Goal: Transaction & Acquisition: Purchase product/service

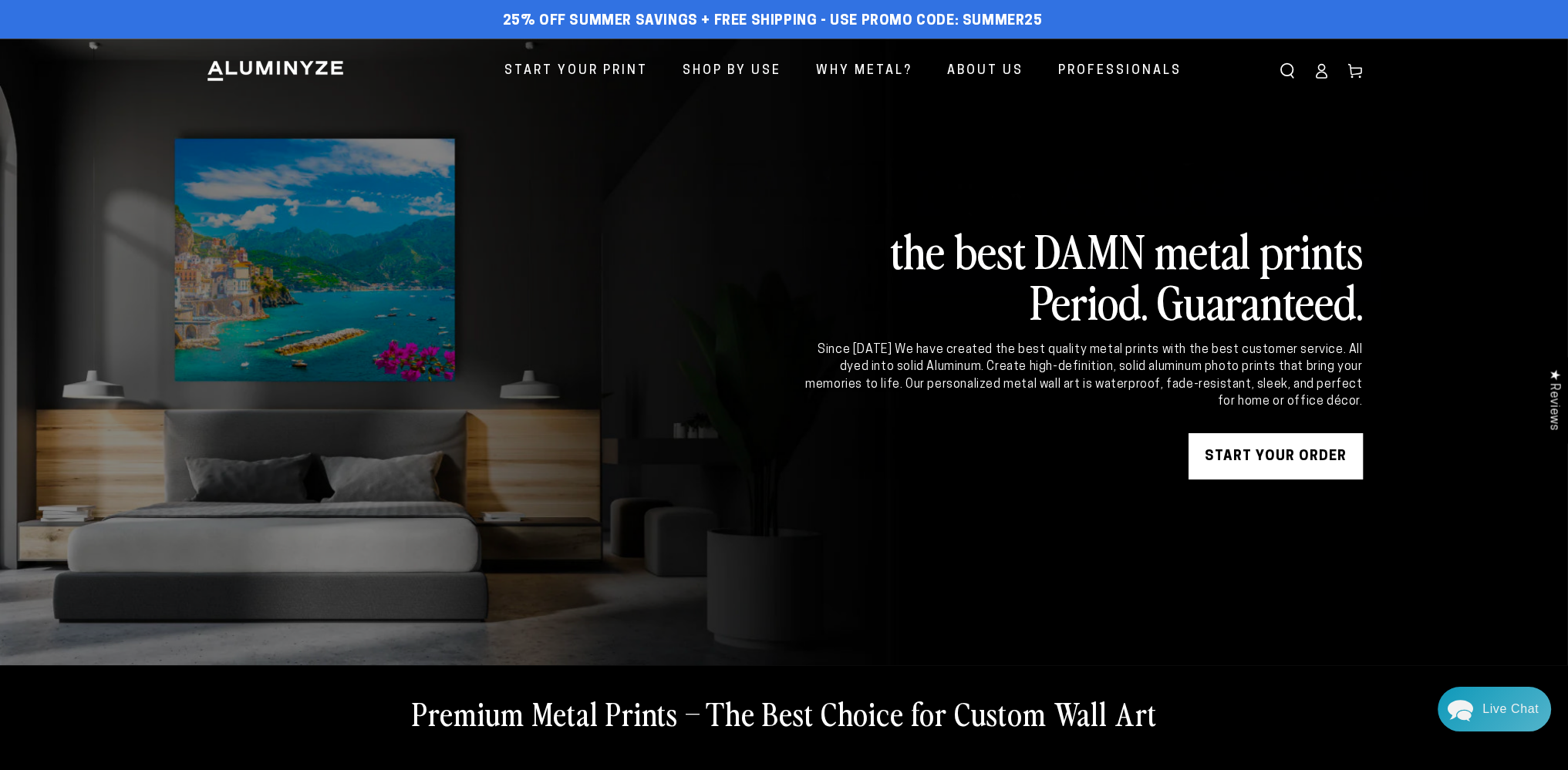
click at [1250, 458] on link "START YOUR Order" at bounding box center [1275, 456] width 174 height 46
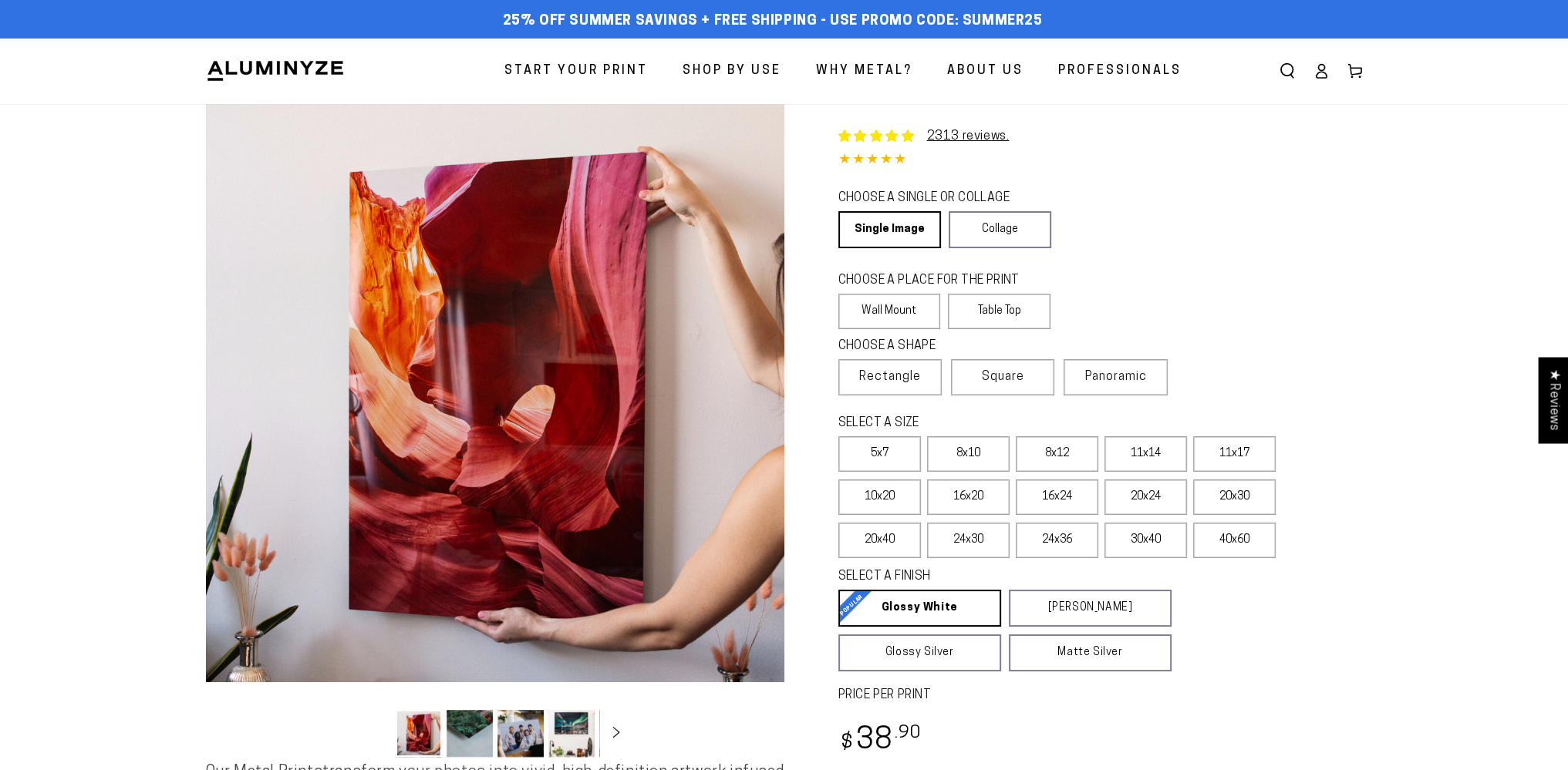
select select "**********"
click at [884, 226] on link "Single Image" at bounding box center [889, 230] width 100 height 37
click at [981, 301] on label "Table Top" at bounding box center [999, 311] width 103 height 36
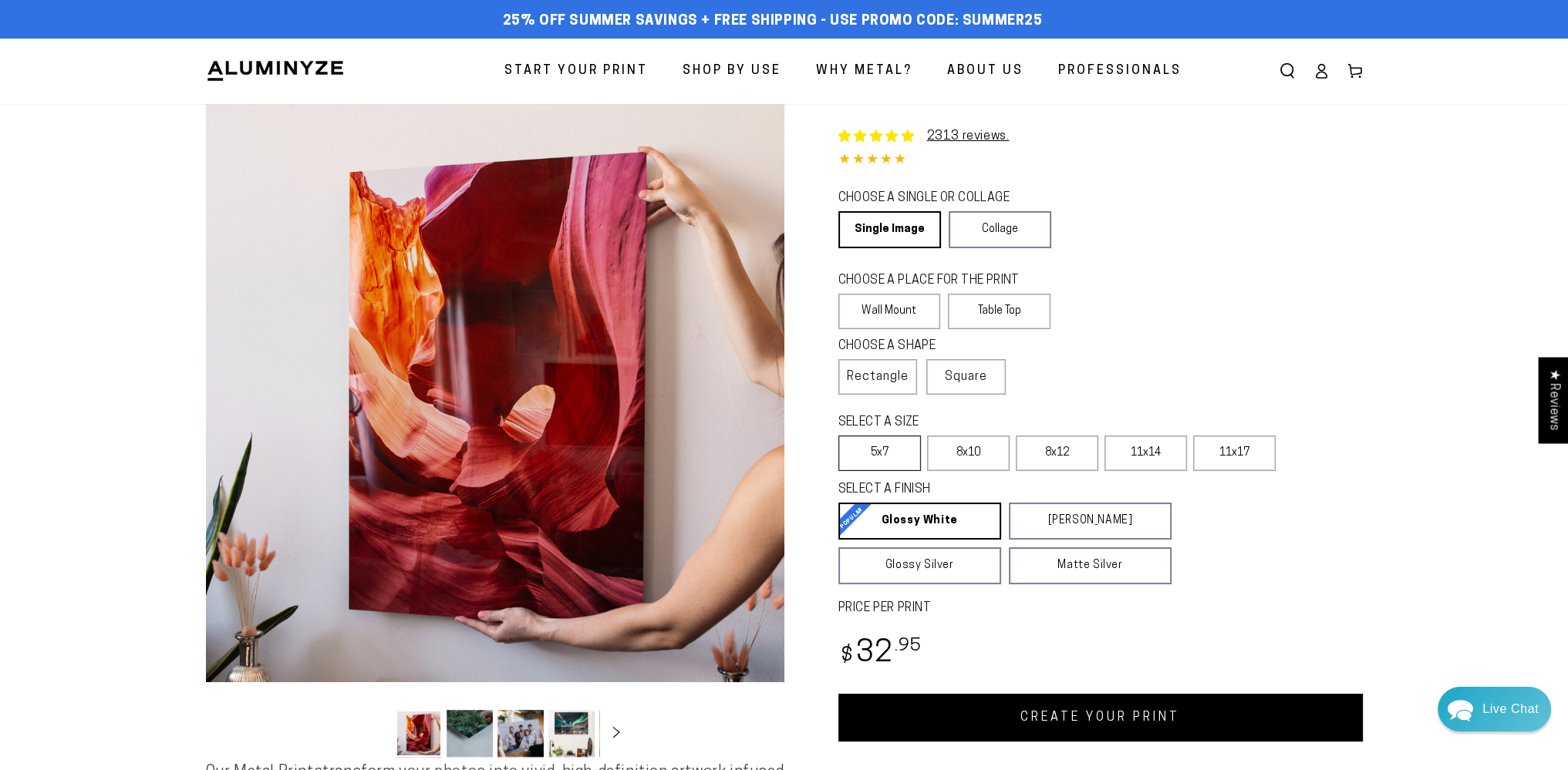
click at [905, 451] on label "5x7" at bounding box center [880, 453] width 83 height 36
click at [905, 449] on label "5x7" at bounding box center [880, 453] width 83 height 36
click at [890, 451] on label "5x7" at bounding box center [880, 453] width 83 height 36
click at [947, 451] on label "8x10" at bounding box center [968, 453] width 83 height 36
click at [946, 451] on label "8x10" at bounding box center [968, 453] width 83 height 36
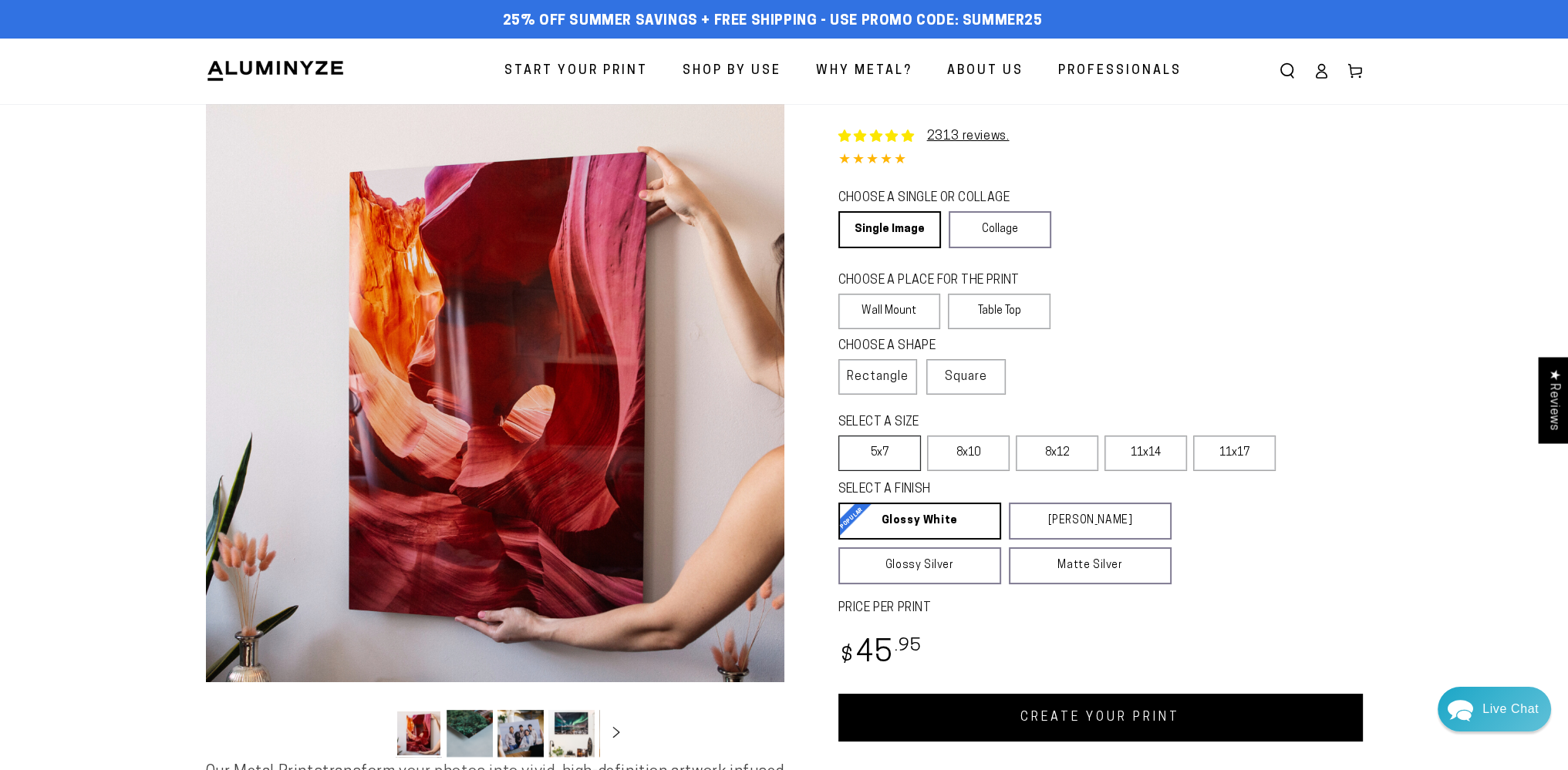
click at [901, 450] on label "5x7" at bounding box center [880, 453] width 83 height 36
click at [1016, 714] on link "CREATE YOUR PRINT" at bounding box center [1100, 717] width 524 height 47
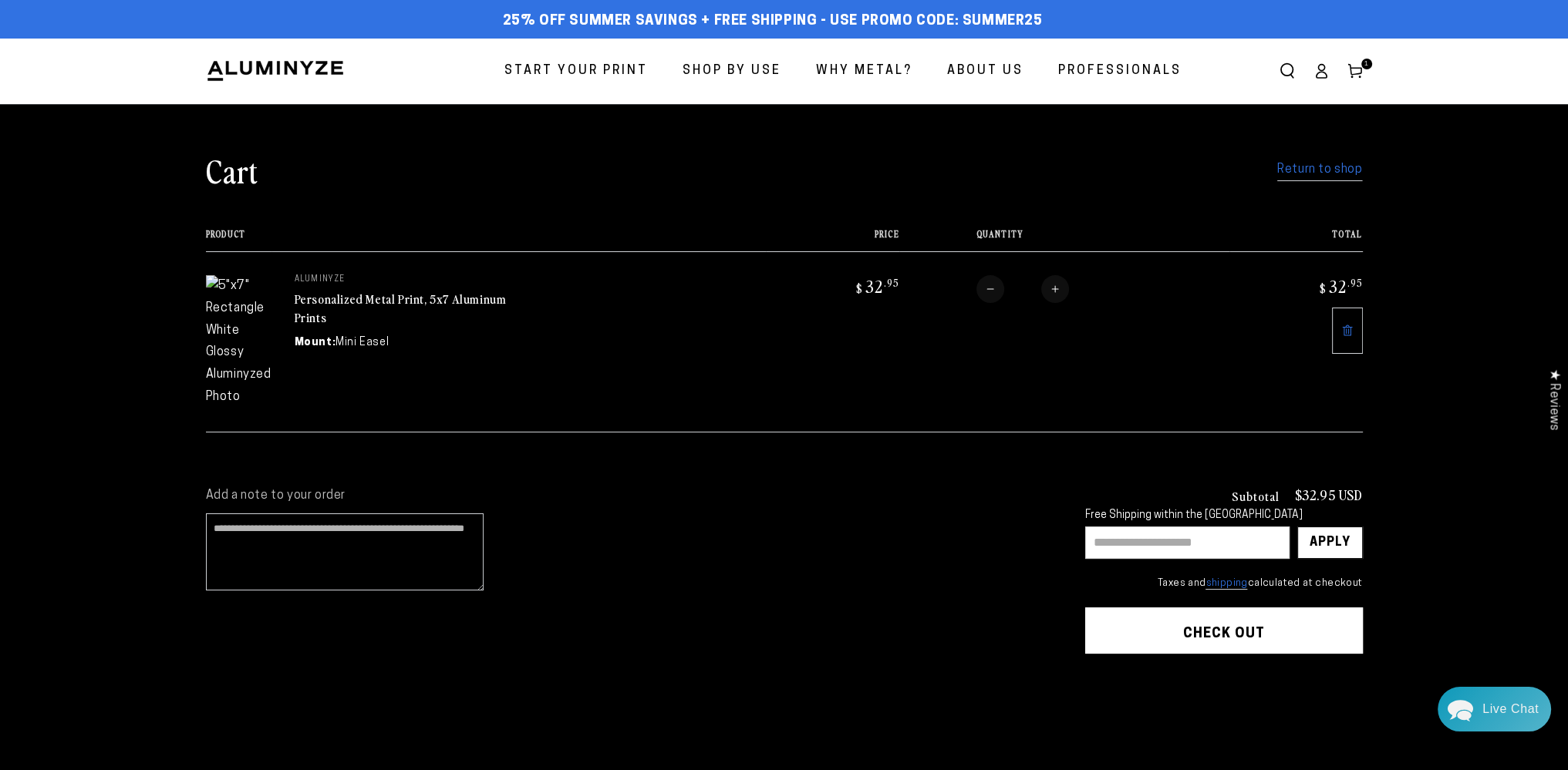
click at [1150, 527] on input "text" at bounding box center [1187, 543] width 204 height 33
type input "*******"
click at [1336, 528] on div "Apply" at bounding box center [1330, 543] width 41 height 31
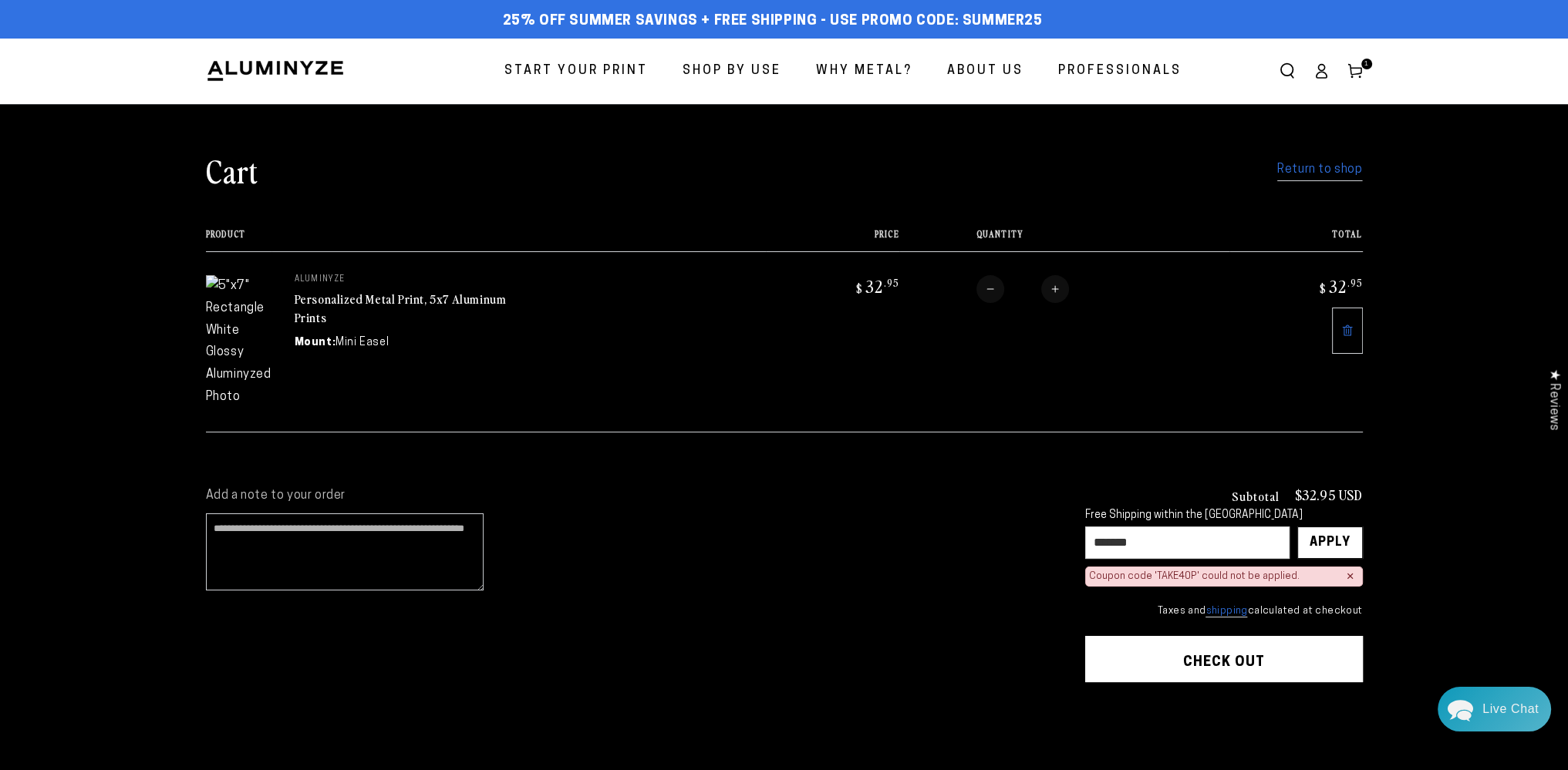
click at [989, 290] on button "Decrease quantity for Personalized Metal Print, 5x7 Aluminum Prints" at bounding box center [990, 289] width 27 height 27
type input "*"
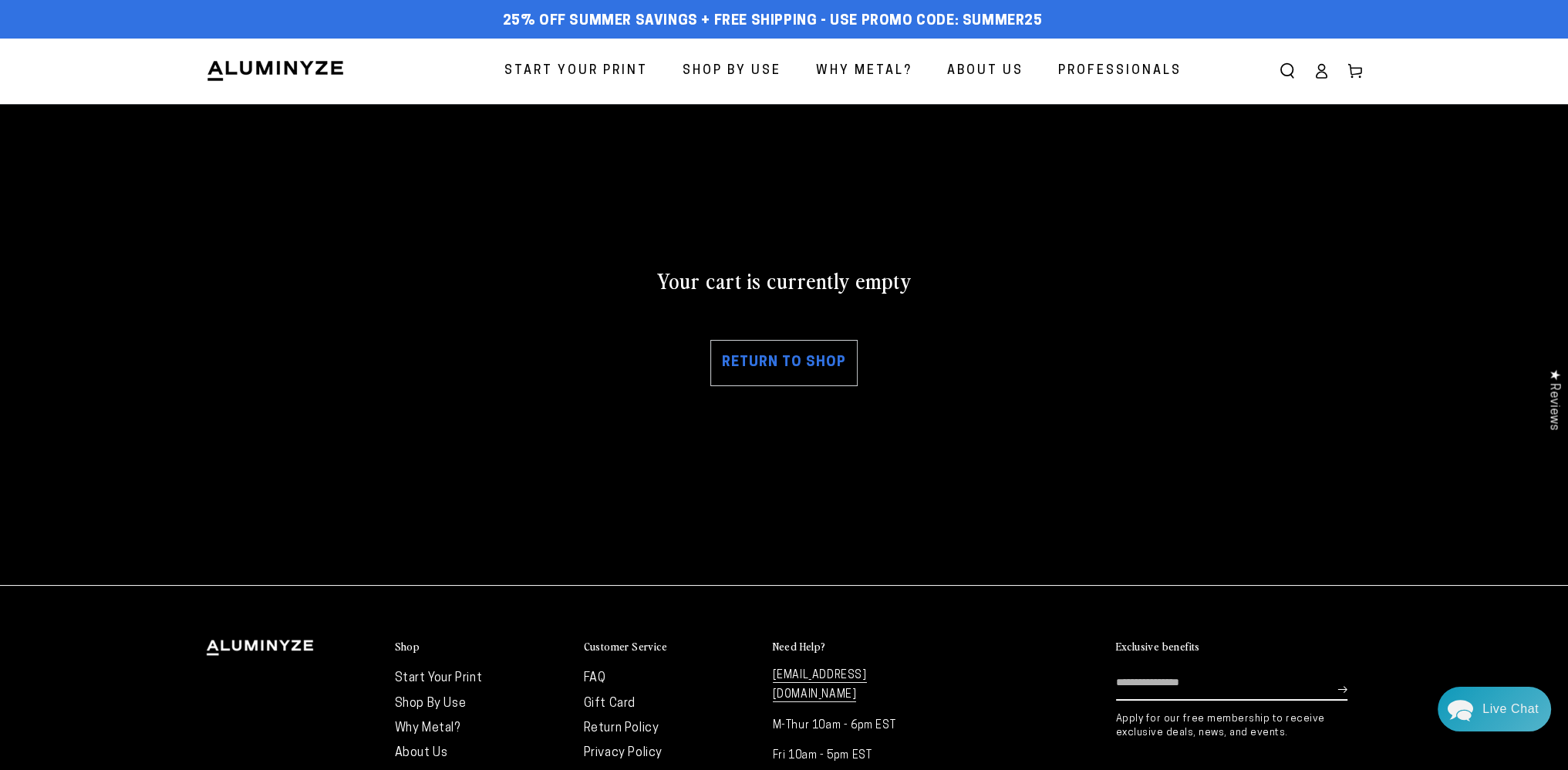
click at [821, 357] on link "Return to shop" at bounding box center [784, 363] width 148 height 46
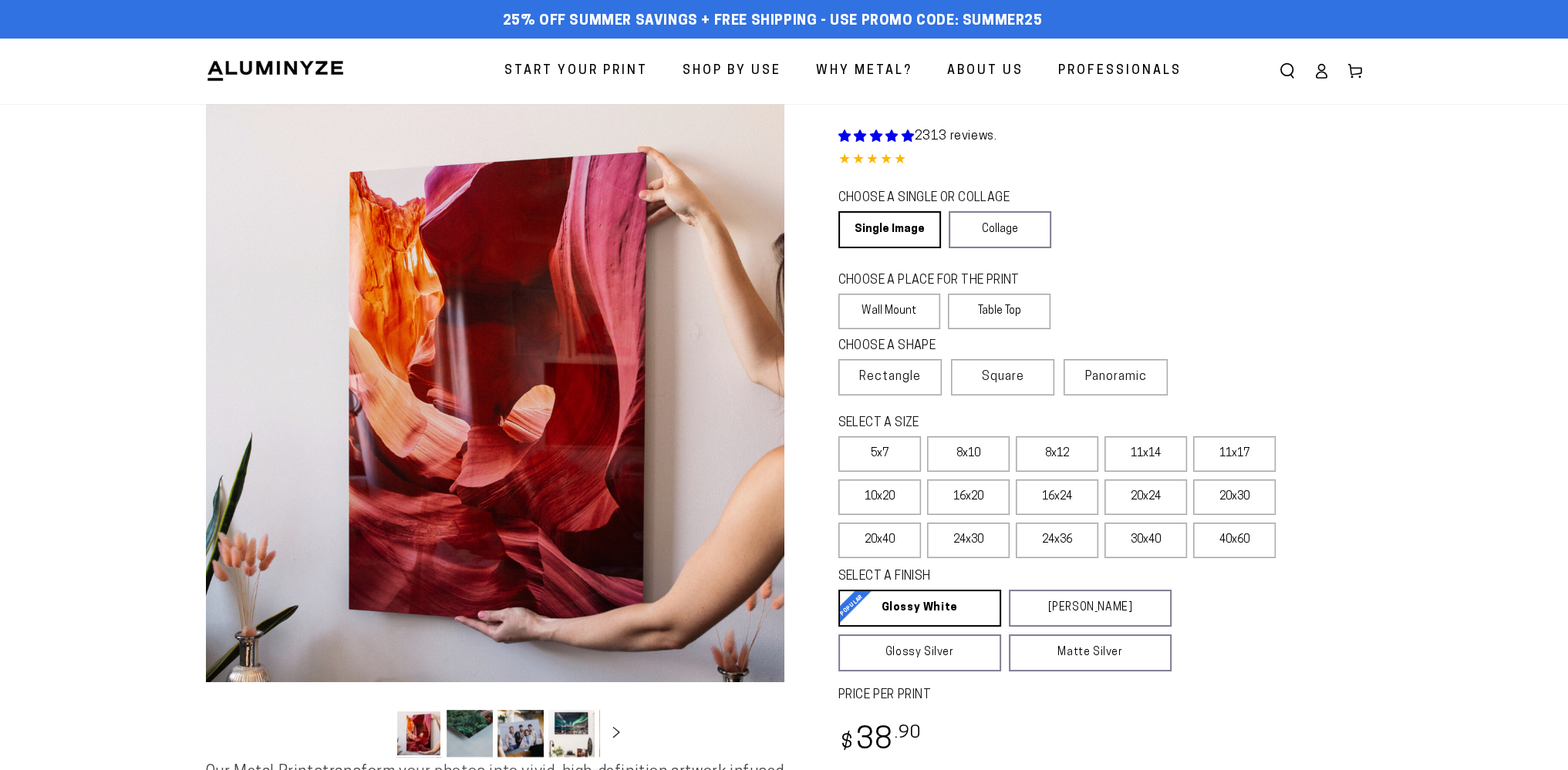
select select "**********"
click at [995, 453] on label "8x10" at bounding box center [968, 454] width 83 height 36
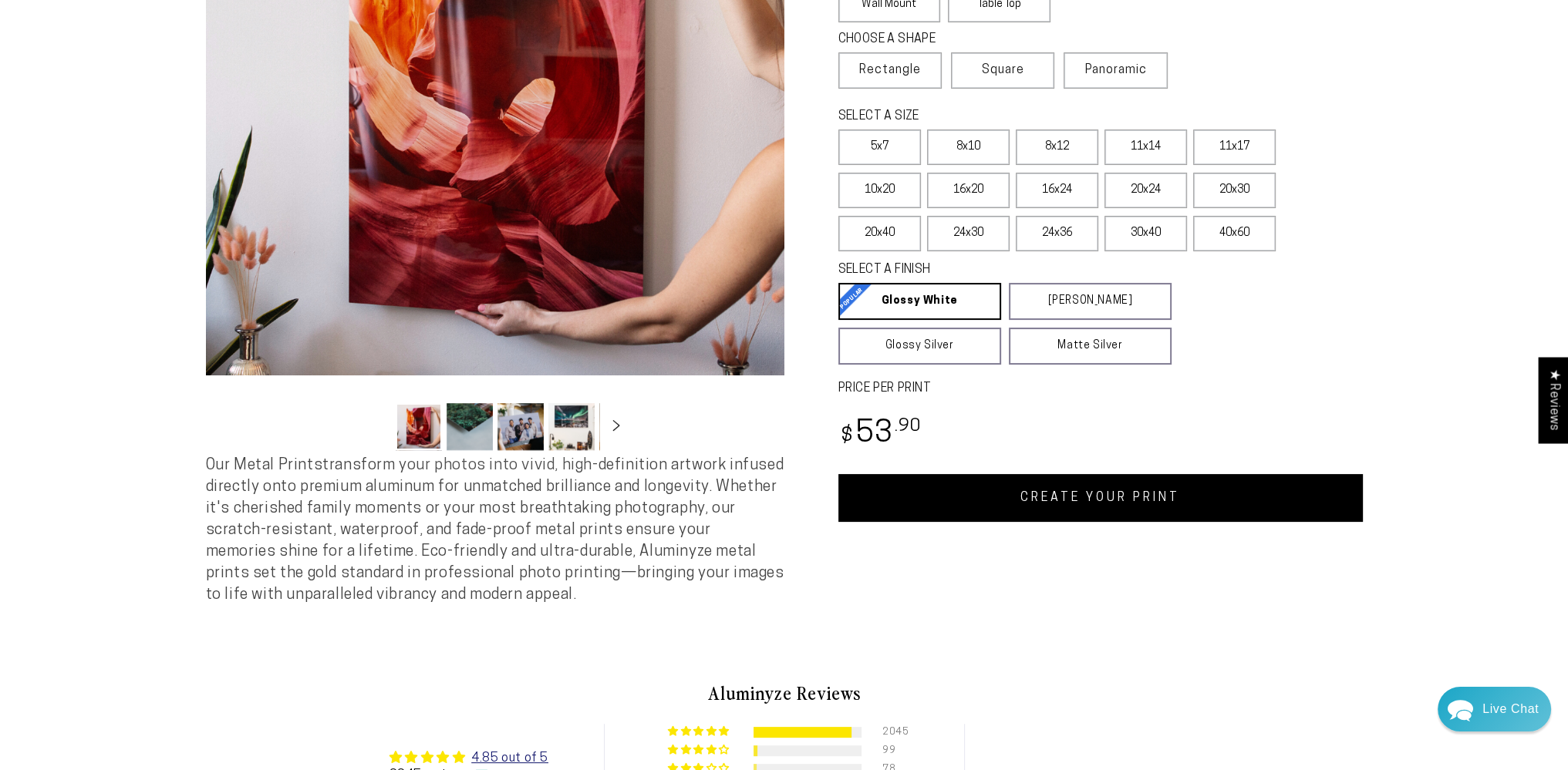
scroll to position [308, 0]
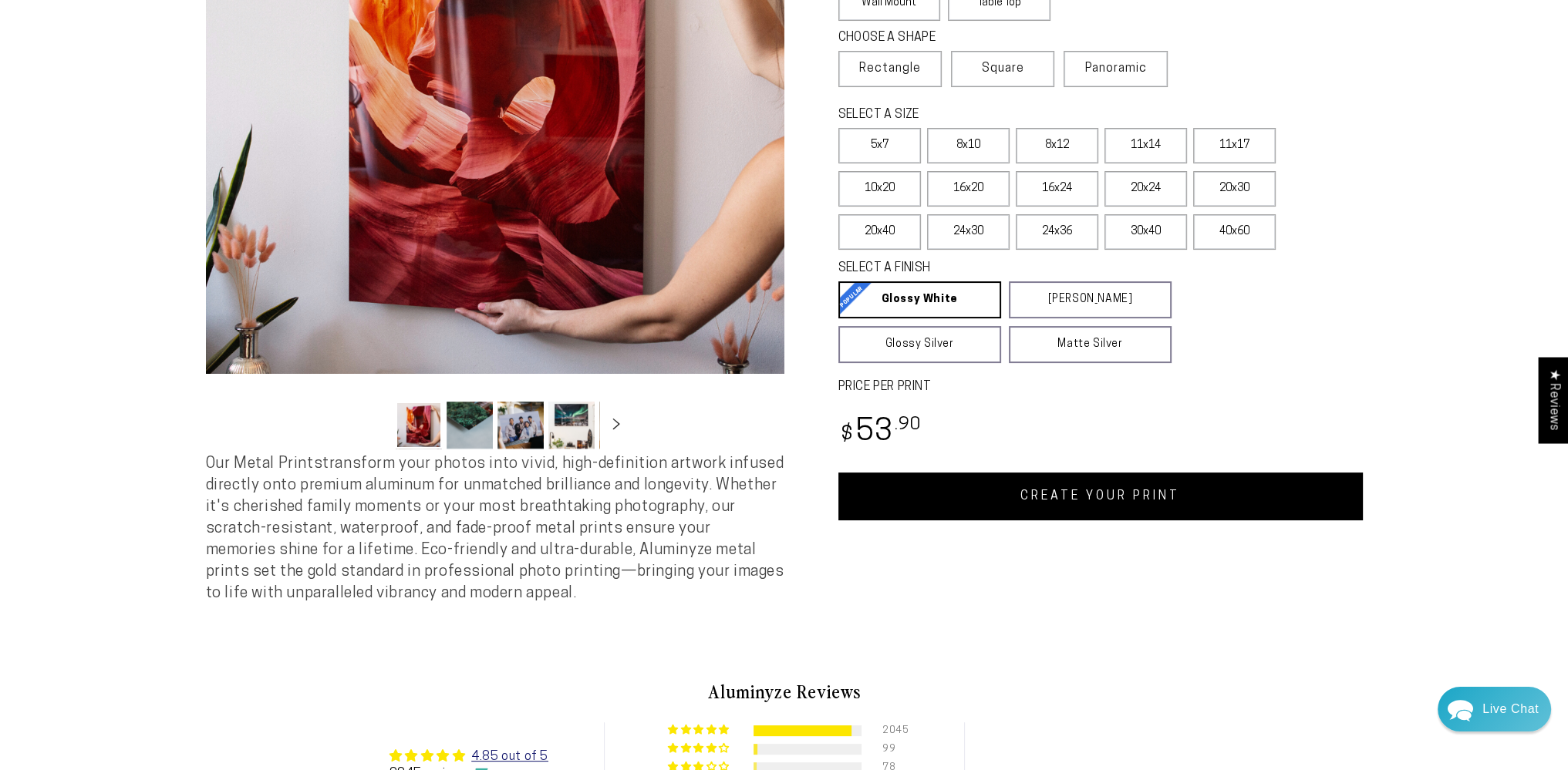
click at [1105, 502] on link "CREATE YOUR PRINT" at bounding box center [1100, 497] width 524 height 47
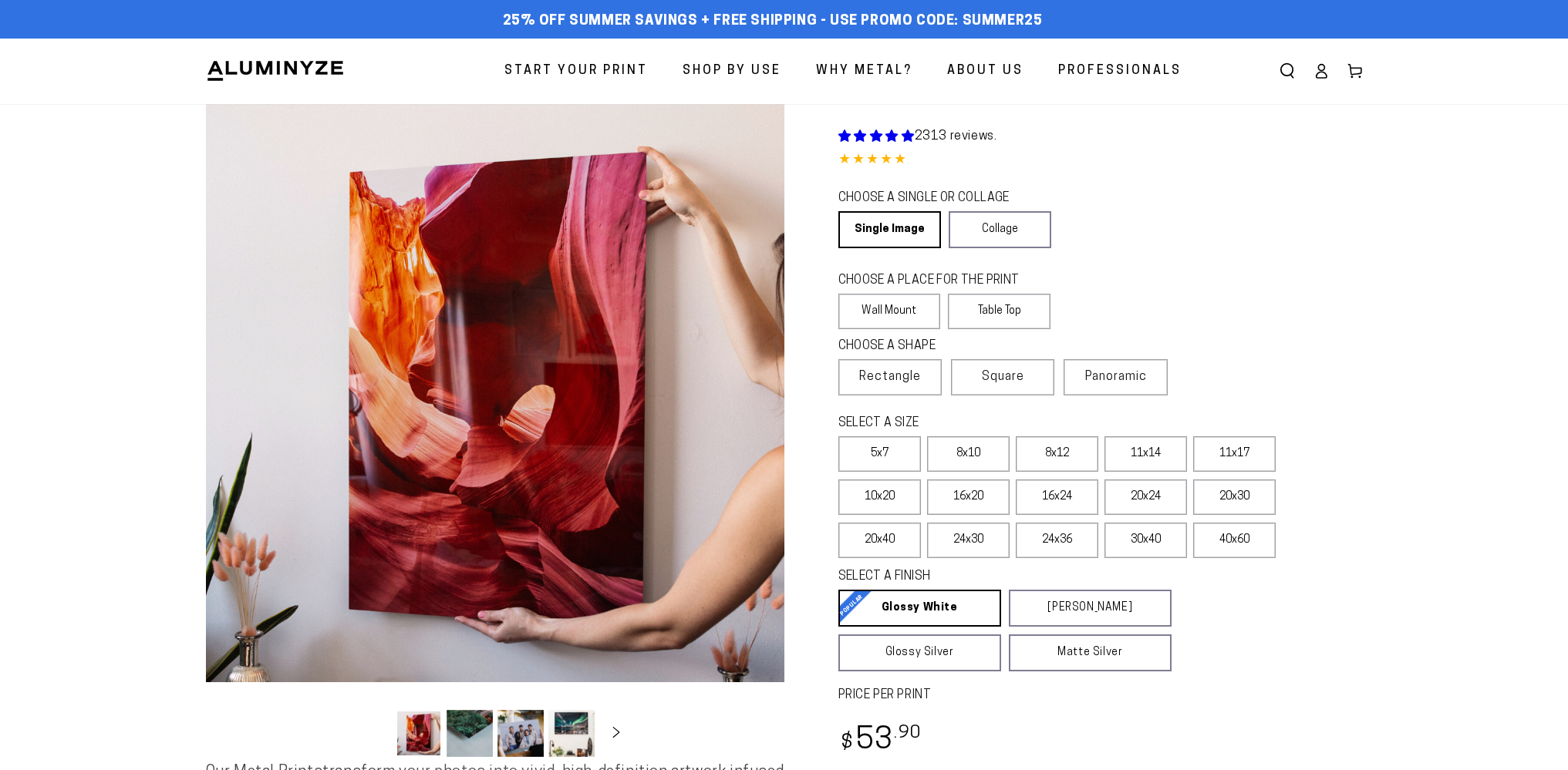
scroll to position [308, 0]
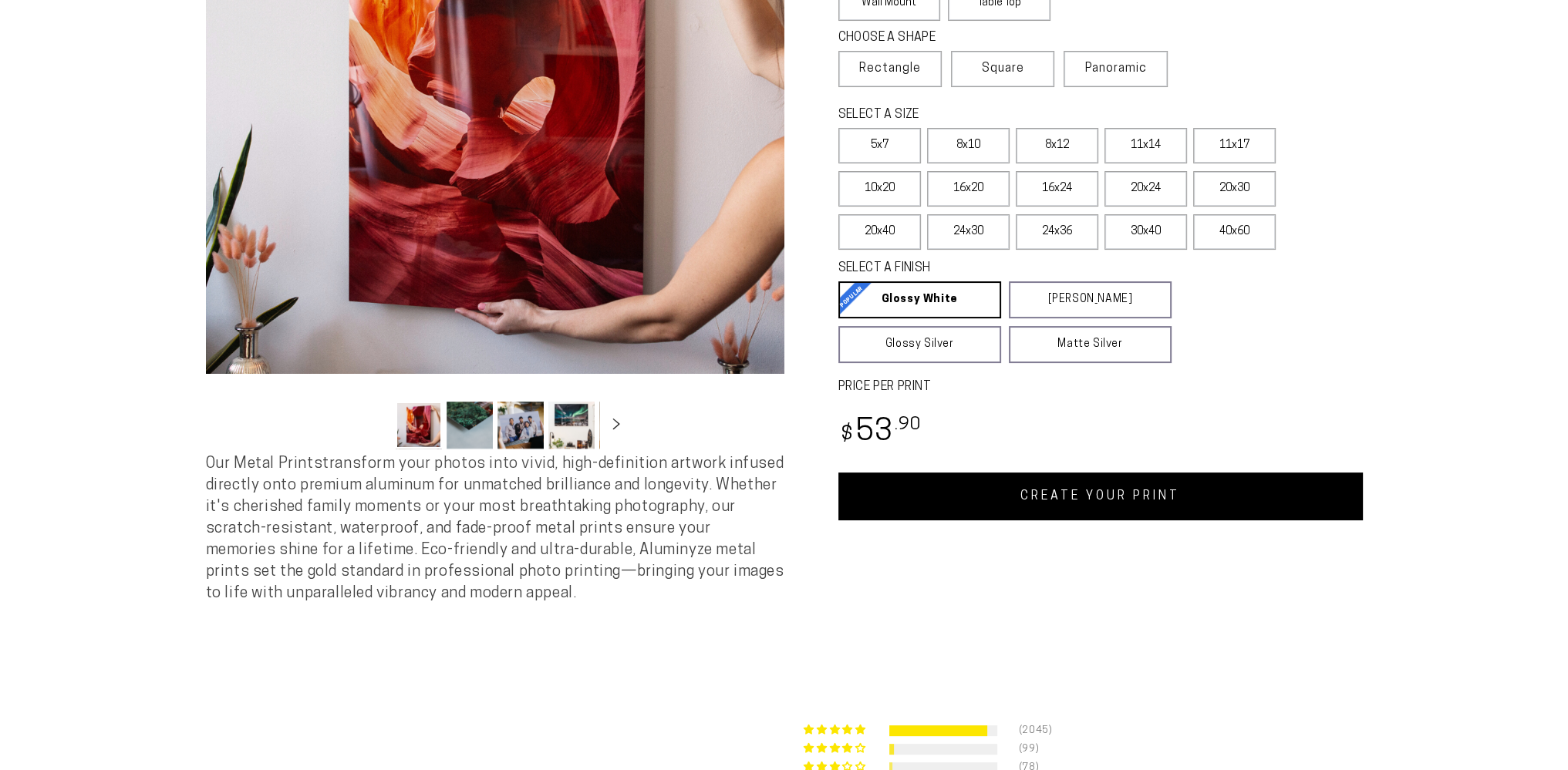
select select "**********"
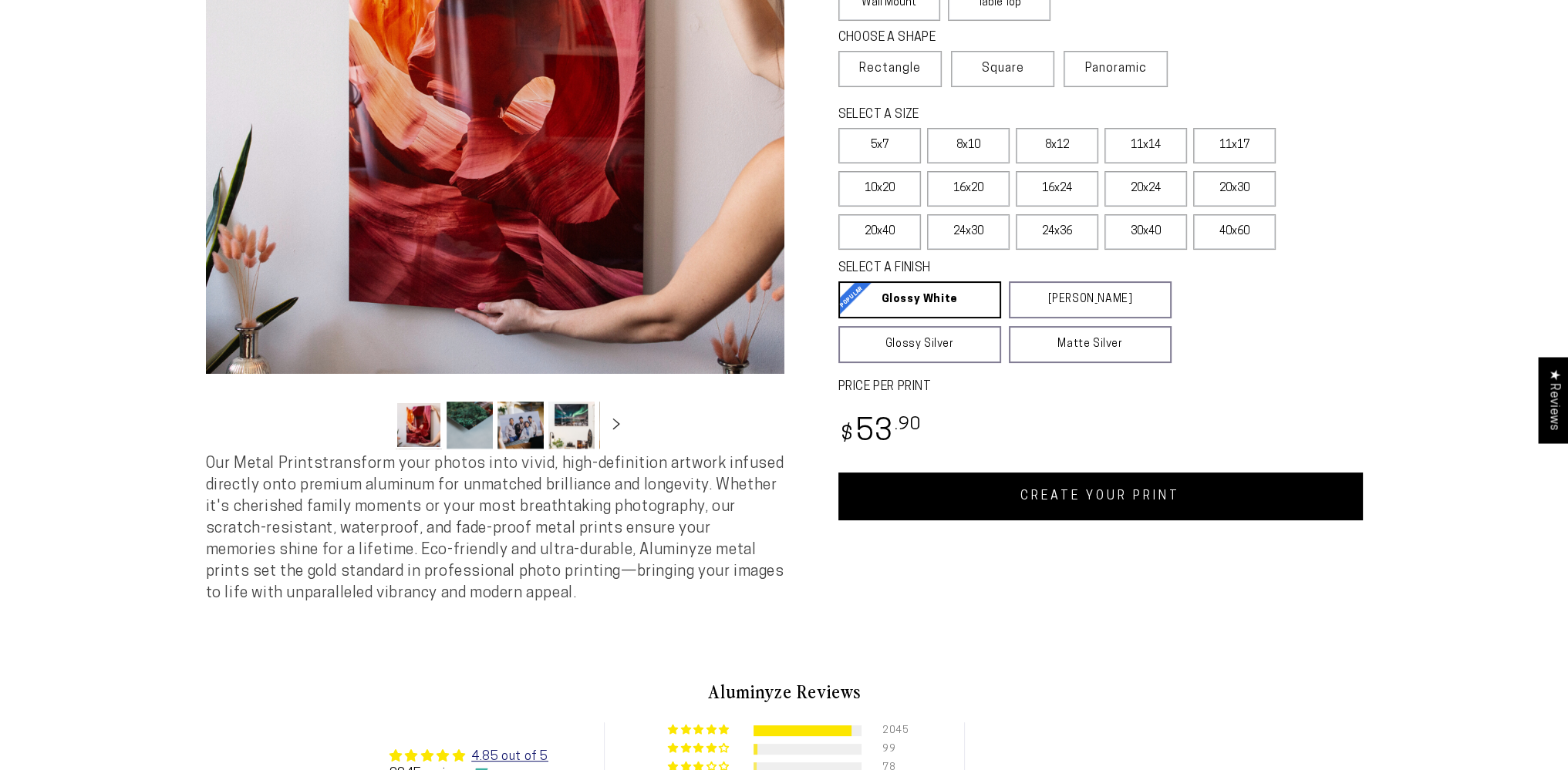
scroll to position [0, 0]
click at [1216, 142] on label "11x17" at bounding box center [1234, 145] width 83 height 36
click at [1089, 490] on link "CREATE YOUR PRINT" at bounding box center [1100, 497] width 524 height 47
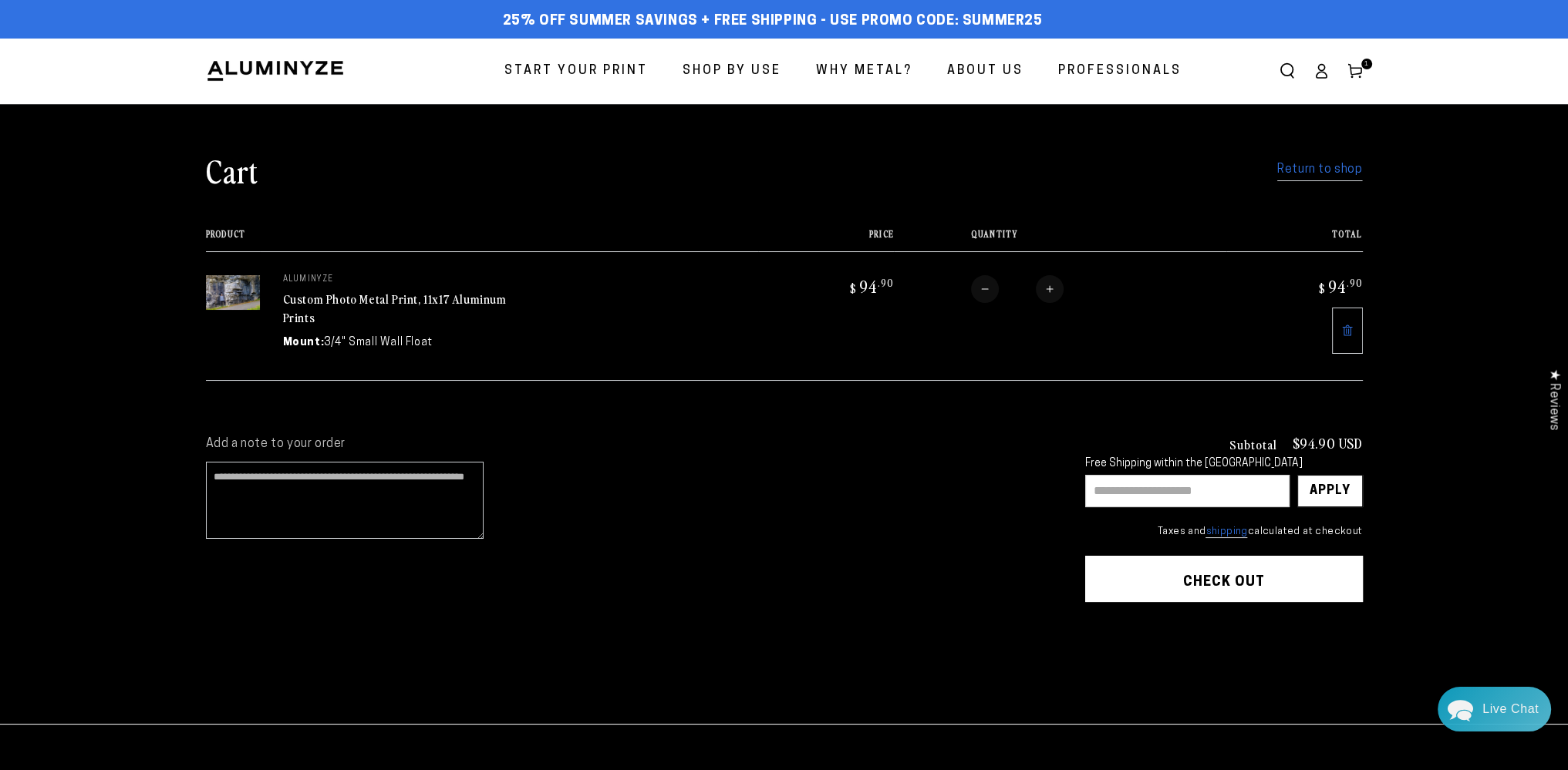
click at [1114, 483] on input "text" at bounding box center [1187, 491] width 204 height 33
type input "*******"
click at [1328, 478] on div "Apply" at bounding box center [1330, 491] width 41 height 31
